Goal: Task Accomplishment & Management: Manage account settings

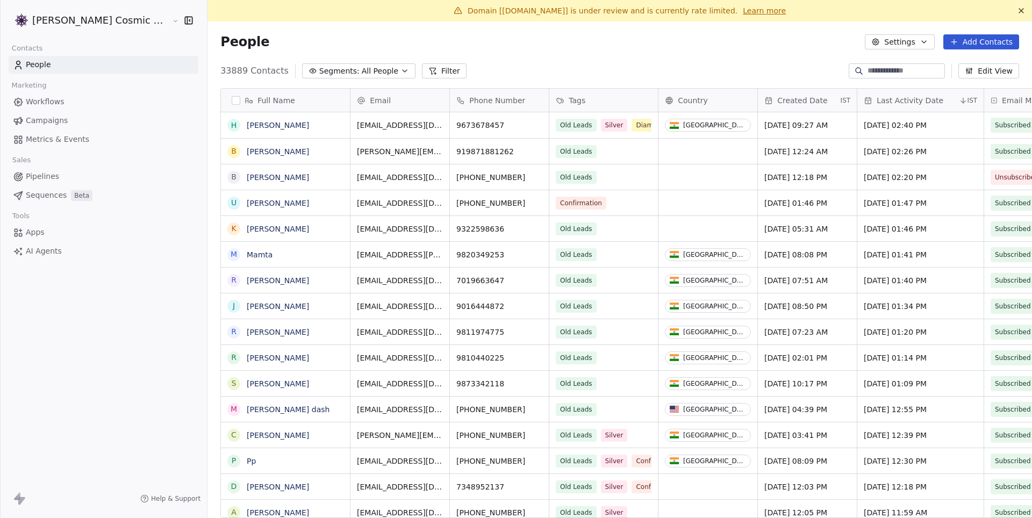
scroll to position [456, 842]
click at [541, 10] on span "Domain [[DOMAIN_NAME]] is under review and is currently rate limited." at bounding box center [603, 10] width 270 height 9
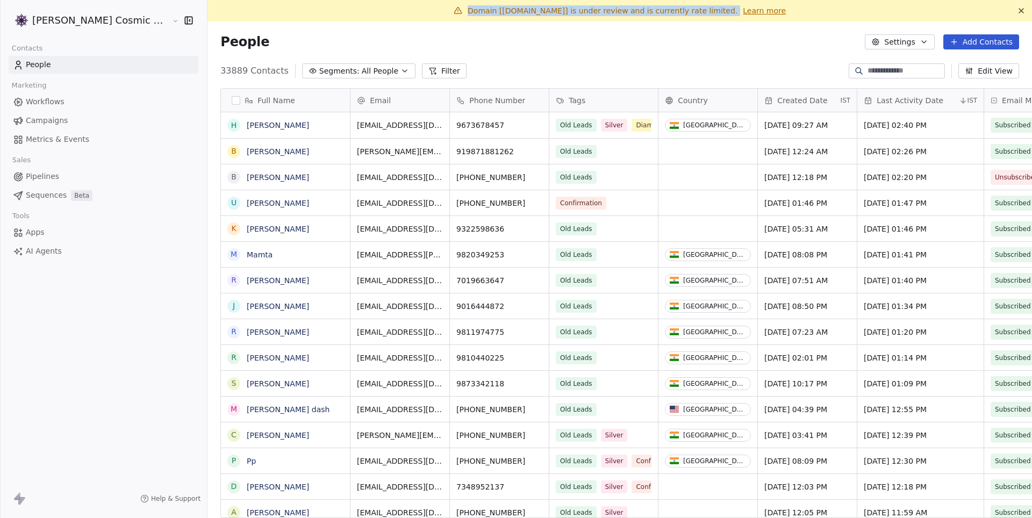
click at [508, 10] on span "Domain [[DOMAIN_NAME]] is under review and is currently rate limited." at bounding box center [603, 10] width 270 height 9
drag, startPoint x: 501, startPoint y: 11, endPoint x: 557, endPoint y: 11, distance: 55.4
click at [557, 11] on span "Domain [[DOMAIN_NAME]] is under review and is currently rate limited." at bounding box center [603, 10] width 270 height 9
copy span "[DOMAIN_NAME]"
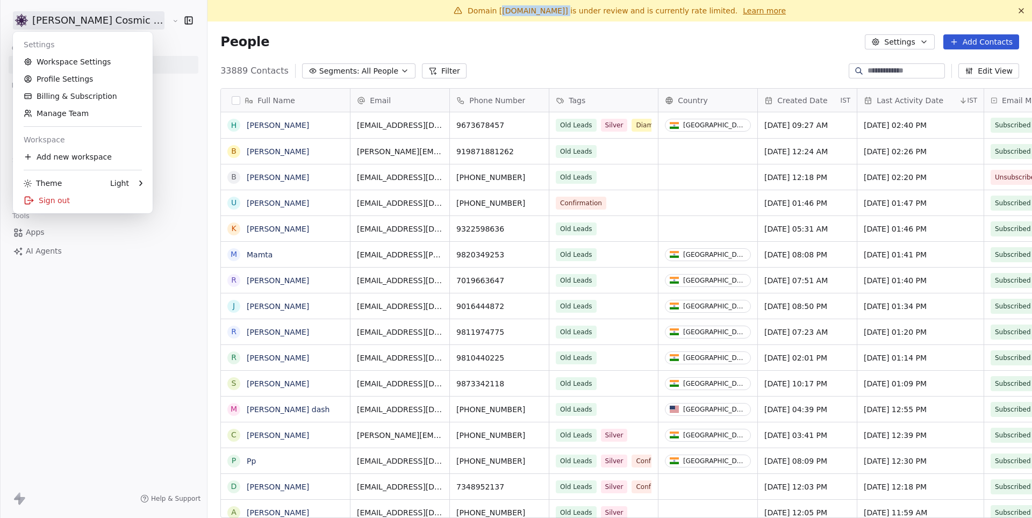
click at [133, 20] on html "[PERSON_NAME] Cosmic Academy LLP Contacts People Marketing Workflows Campaigns …" at bounding box center [516, 259] width 1032 height 518
click at [78, 195] on div "Sign out" at bounding box center [82, 200] width 131 height 17
